Goal: Transaction & Acquisition: Purchase product/service

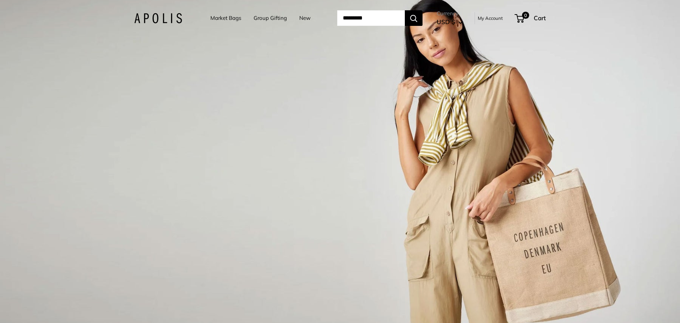
click at [304, 16] on link "New" at bounding box center [304, 18] width 11 height 10
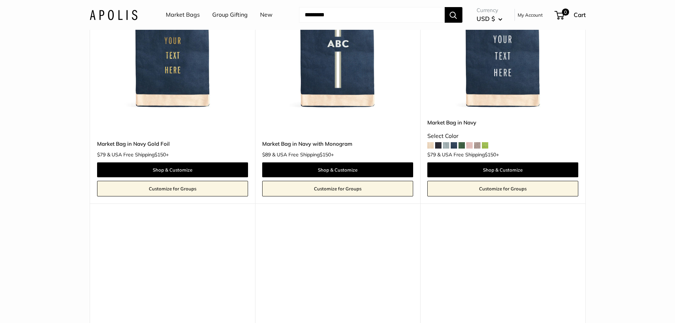
scroll to position [4159, 0]
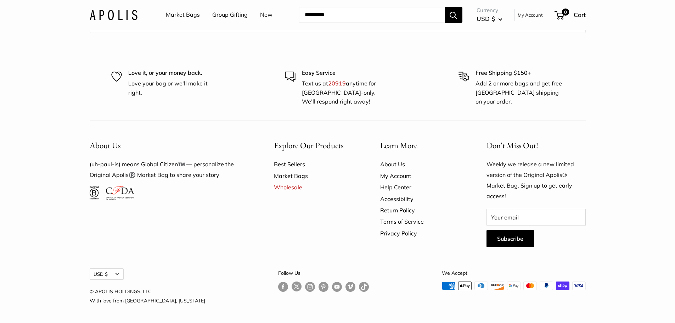
click at [395, 162] on link "About Us" at bounding box center [421, 163] width 82 height 11
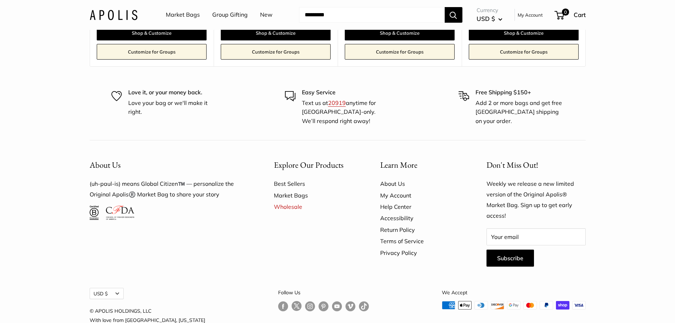
scroll to position [1953, 0]
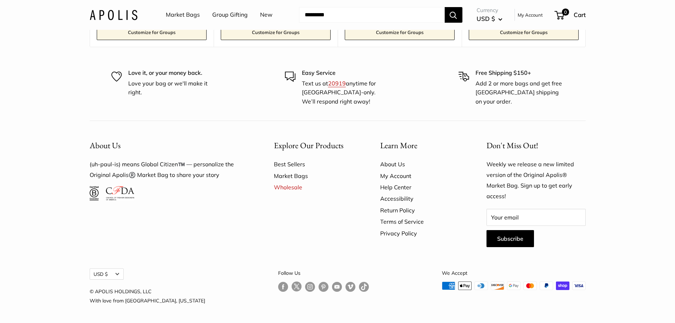
click at [394, 165] on link "About Us" at bounding box center [421, 163] width 82 height 11
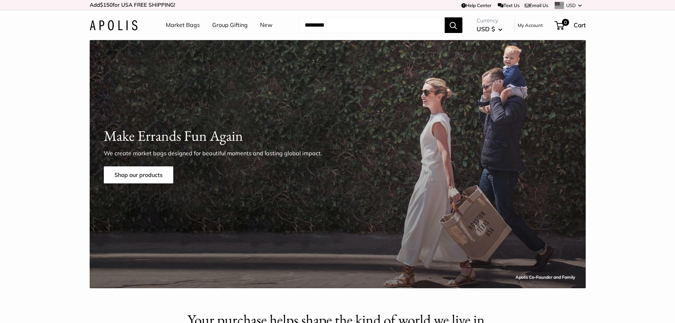
click at [319, 26] on input "Search..." at bounding box center [372, 25] width 146 height 16
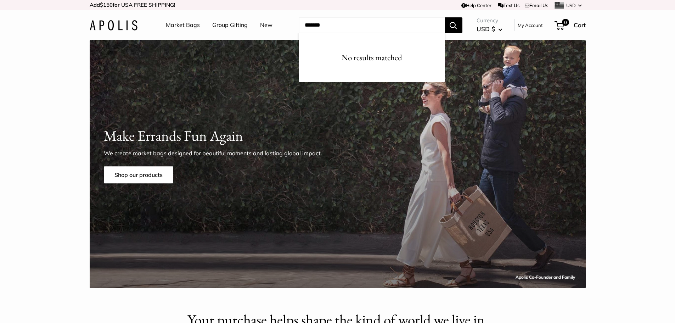
type input "*******"
click at [445, 17] on button "Search" at bounding box center [454, 25] width 18 height 16
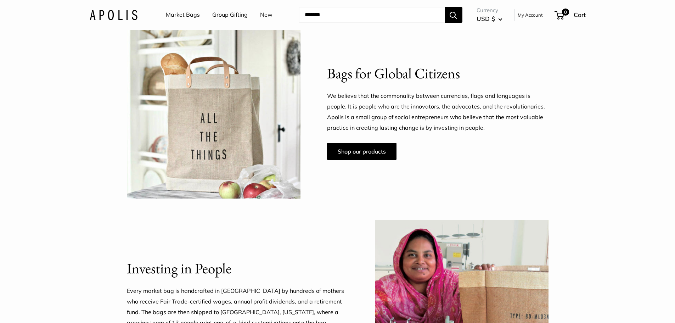
scroll to position [425, 0]
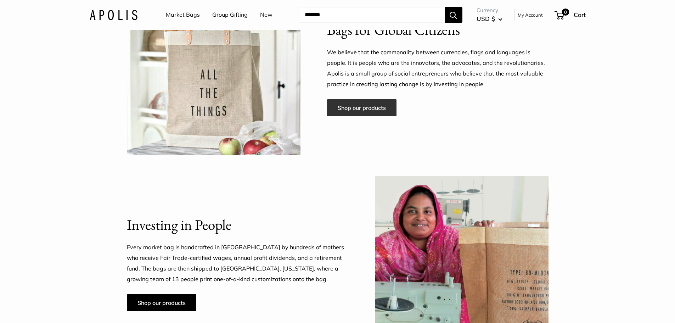
click at [342, 108] on link "Shop our products" at bounding box center [361, 107] width 69 height 17
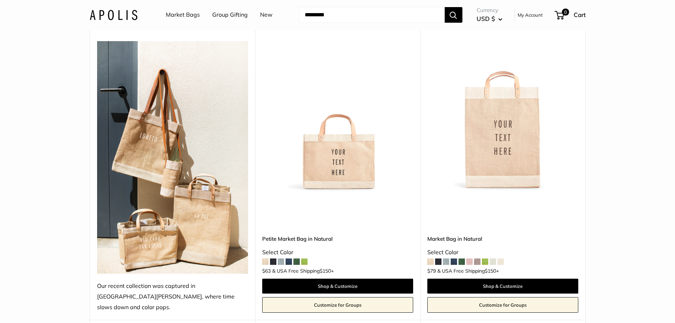
scroll to position [390, 0]
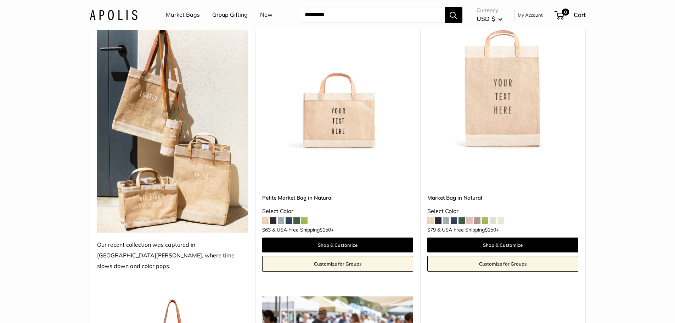
click at [289, 217] on span at bounding box center [289, 220] width 6 height 6
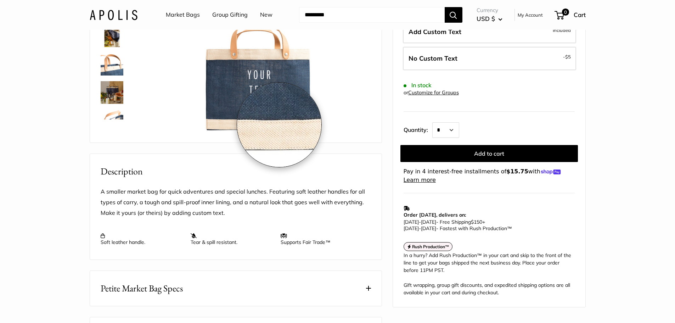
scroll to position [248, 0]
